Goal: Browse casually: Explore the website without a specific task or goal

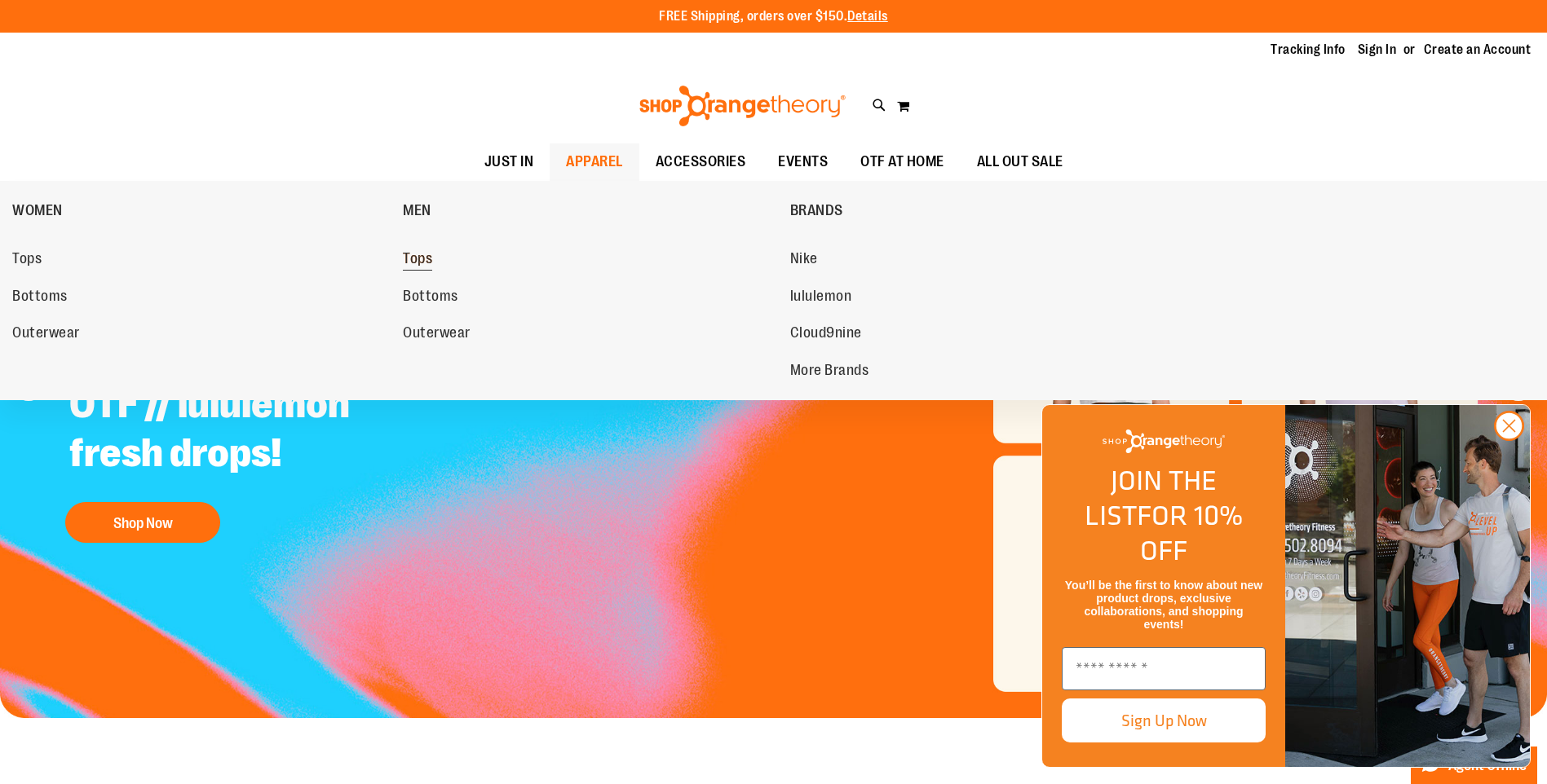
click at [414, 258] on span "Tops" at bounding box center [418, 260] width 29 height 21
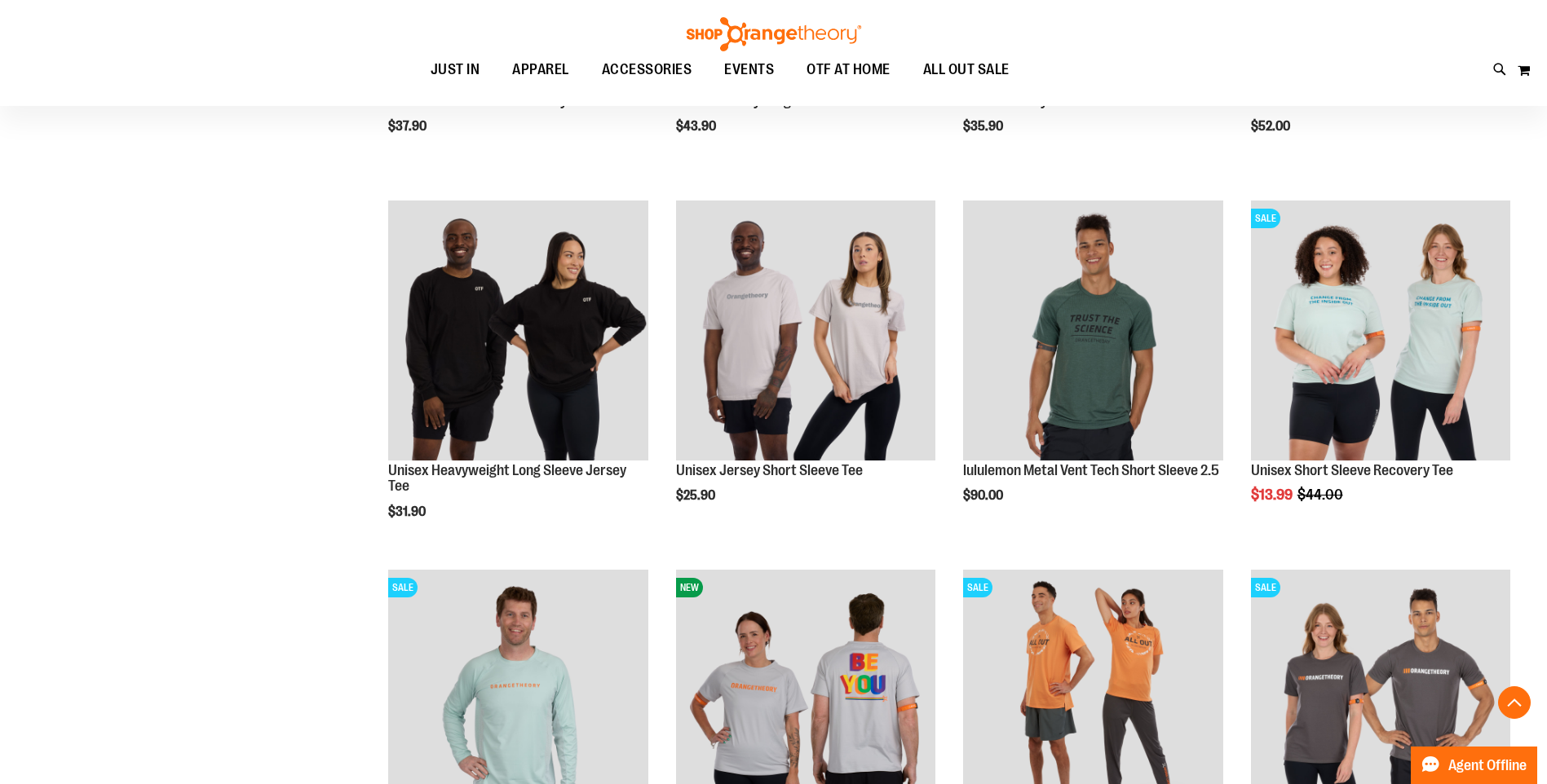
scroll to position [1382, 0]
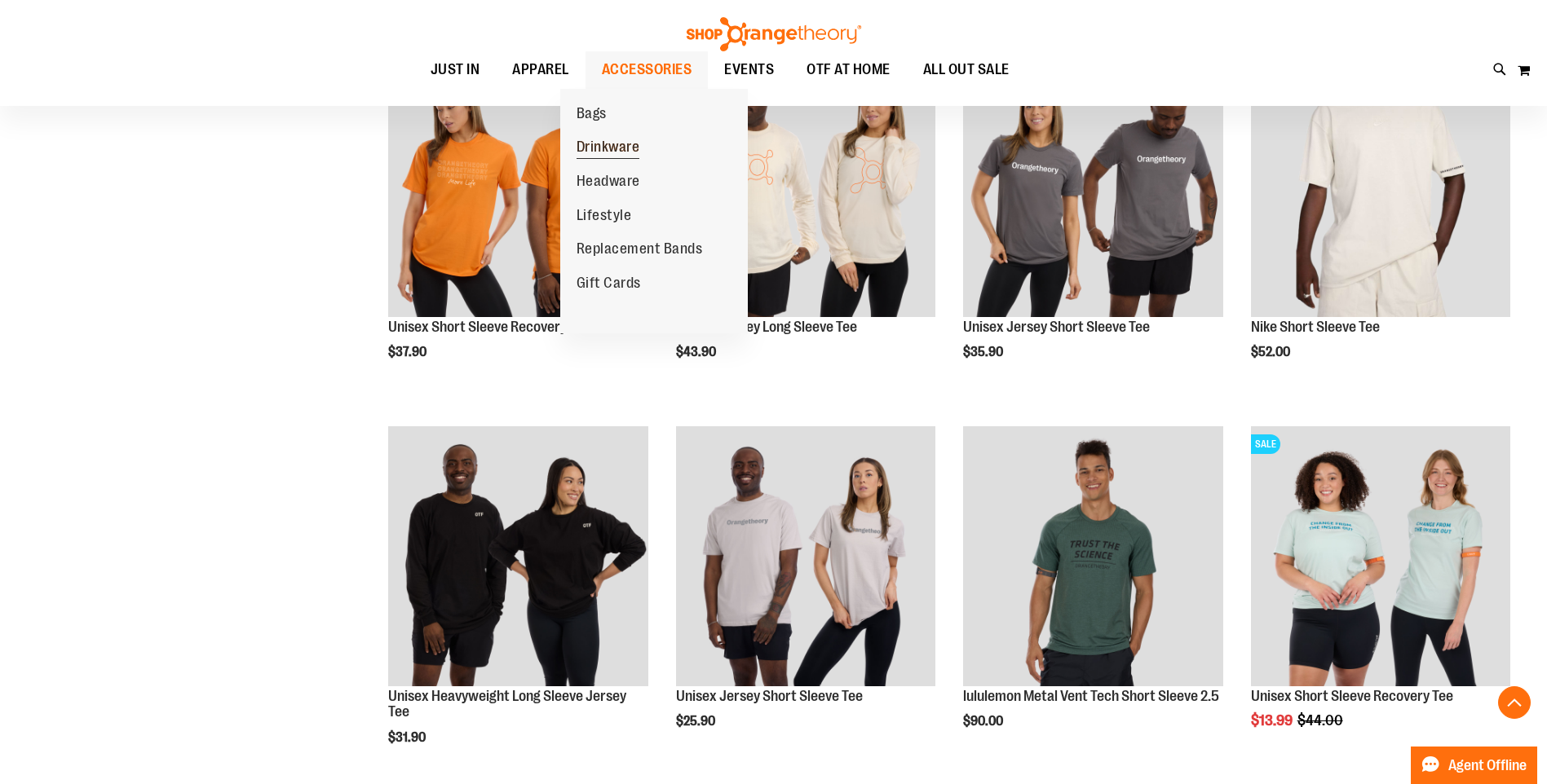
click at [621, 160] on link "Drinkware" at bounding box center [608, 148] width 96 height 35
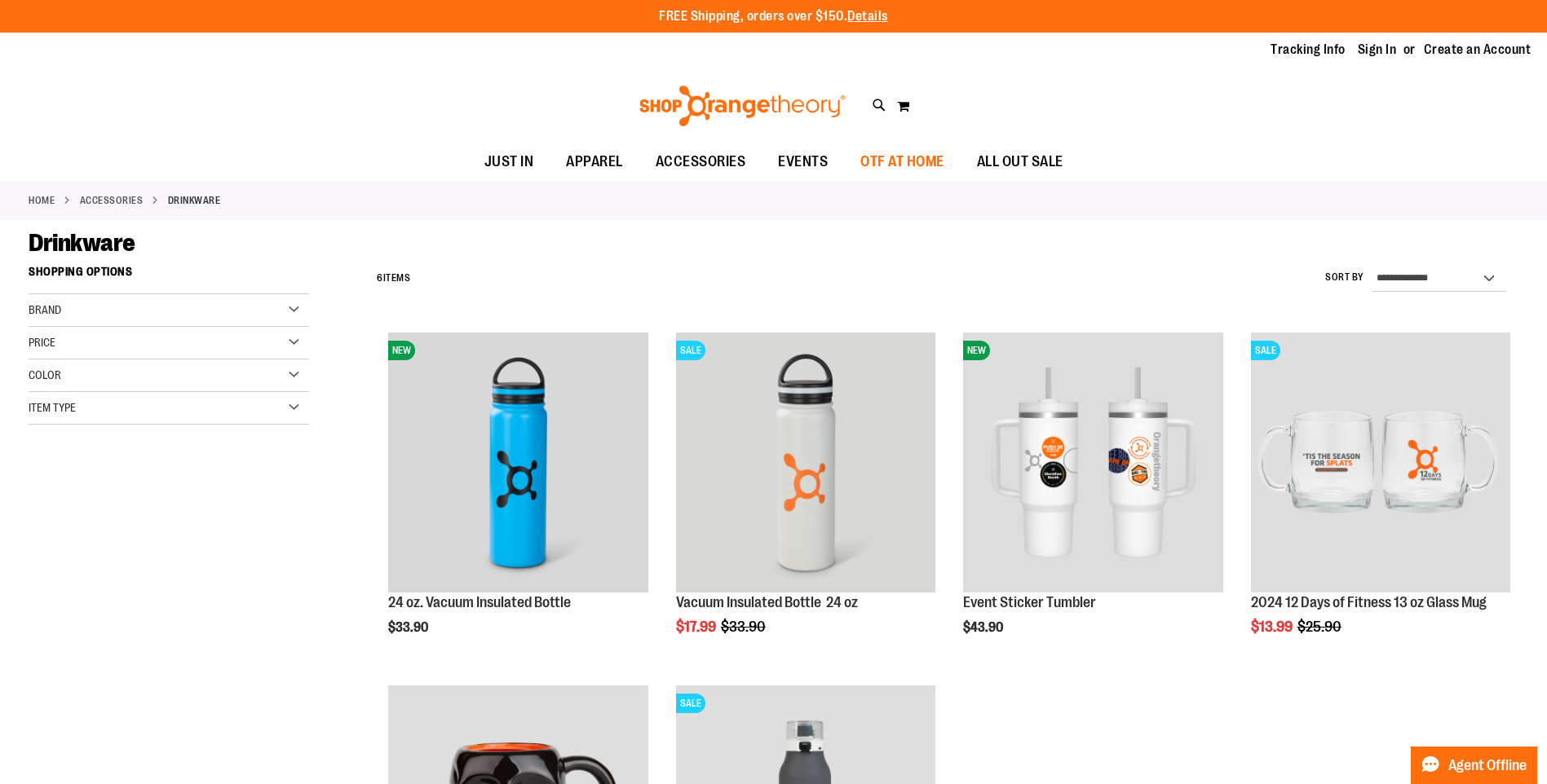
click at [926, 162] on span "OTF AT HOME" at bounding box center [902, 162] width 84 height 36
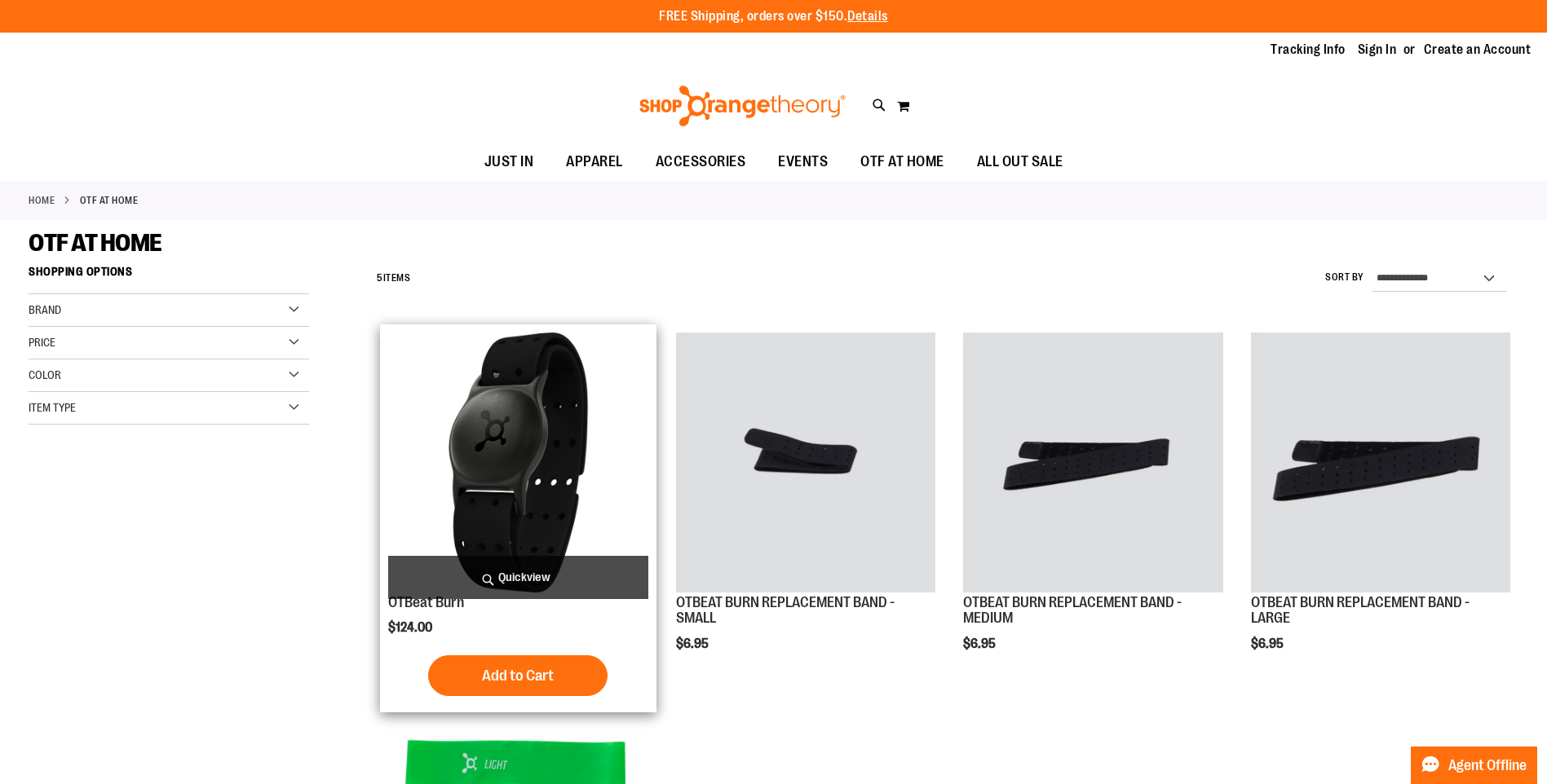
click at [540, 476] on img "product" at bounding box center [518, 462] width 259 height 259
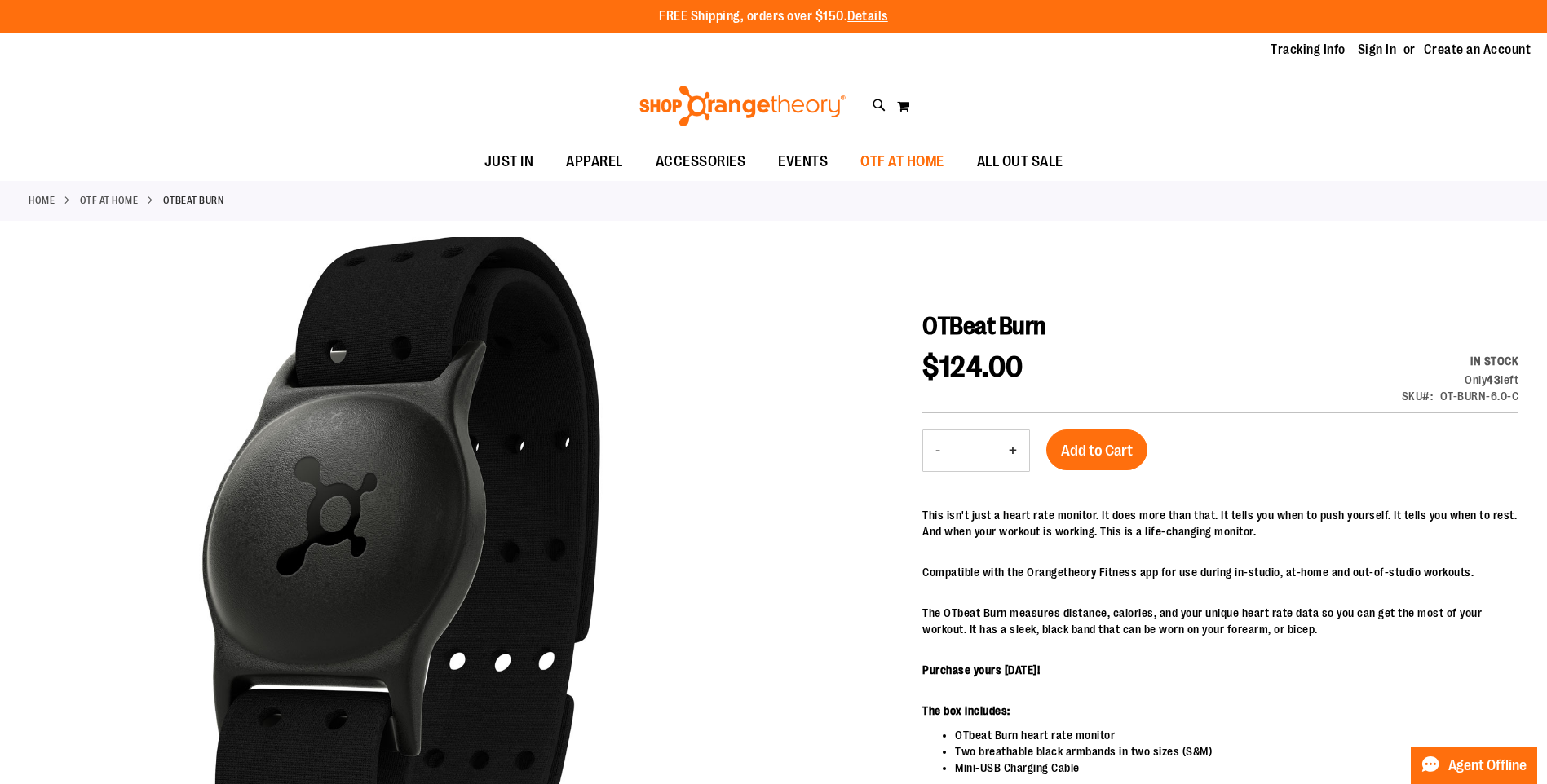
click at [899, 165] on span "OTF AT HOME" at bounding box center [902, 162] width 84 height 36
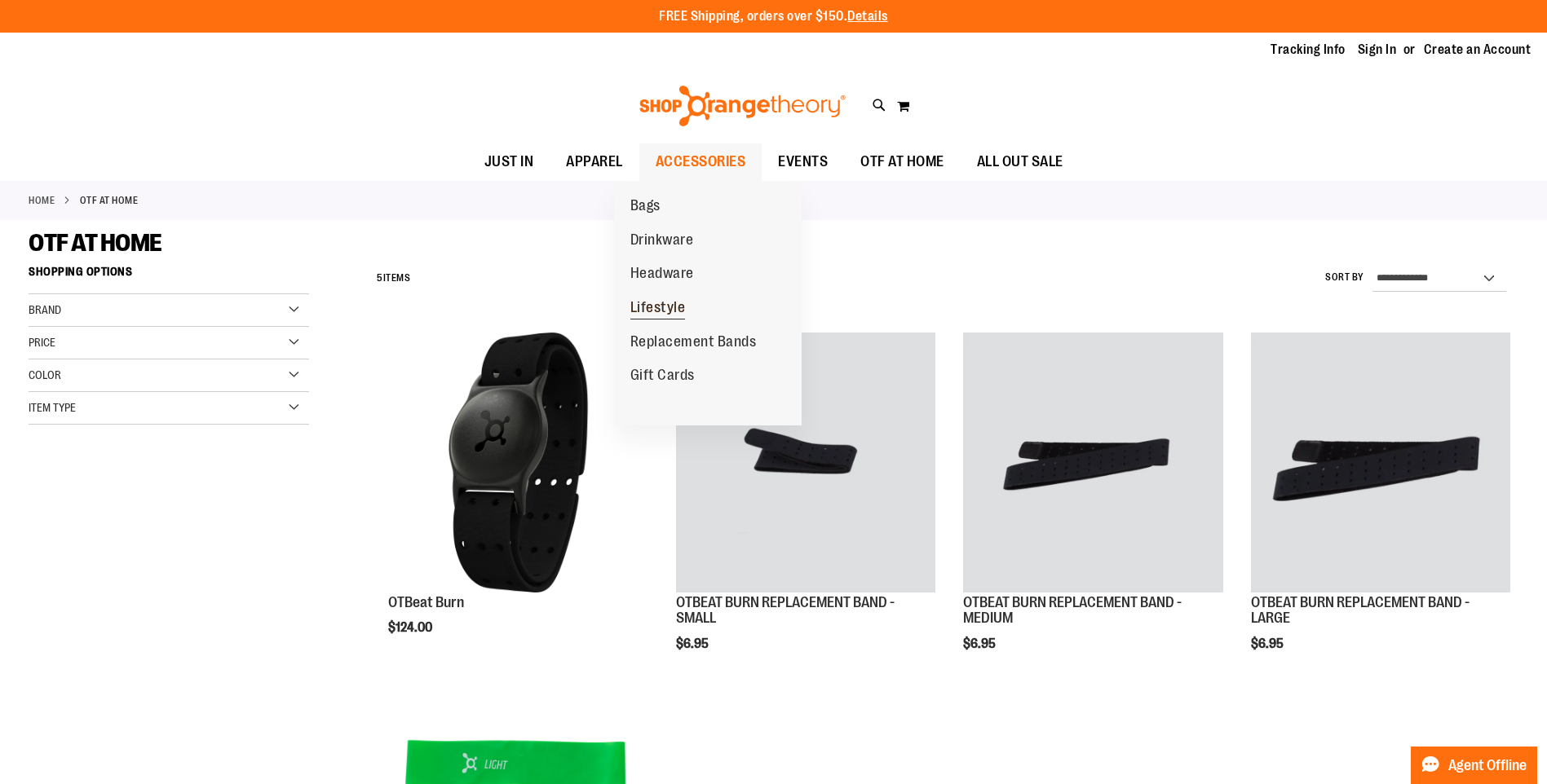
click at [694, 313] on link "Lifestyle" at bounding box center [658, 309] width 88 height 35
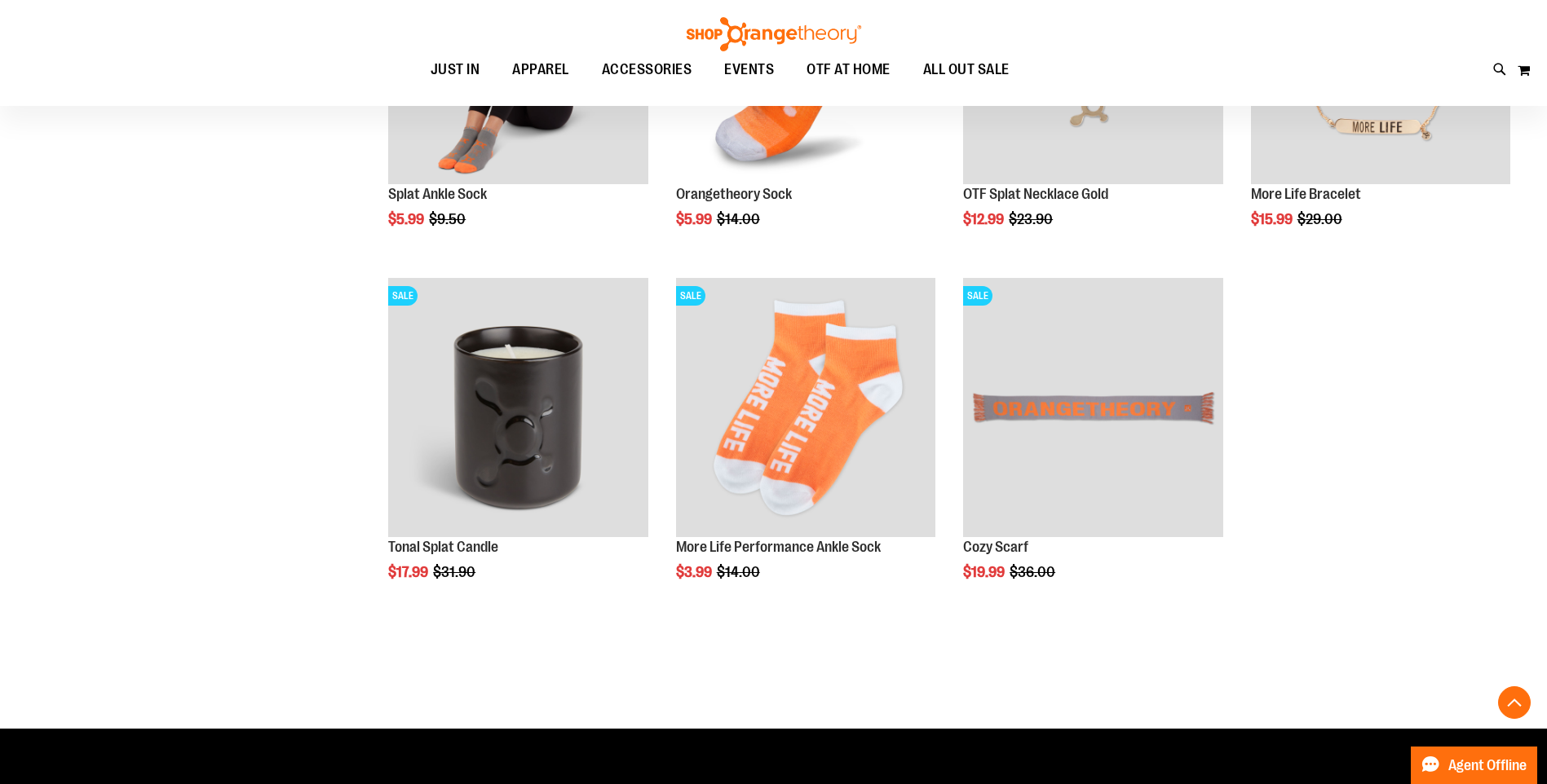
scroll to position [1711, 0]
